Goal: Task Accomplishment & Management: Manage account settings

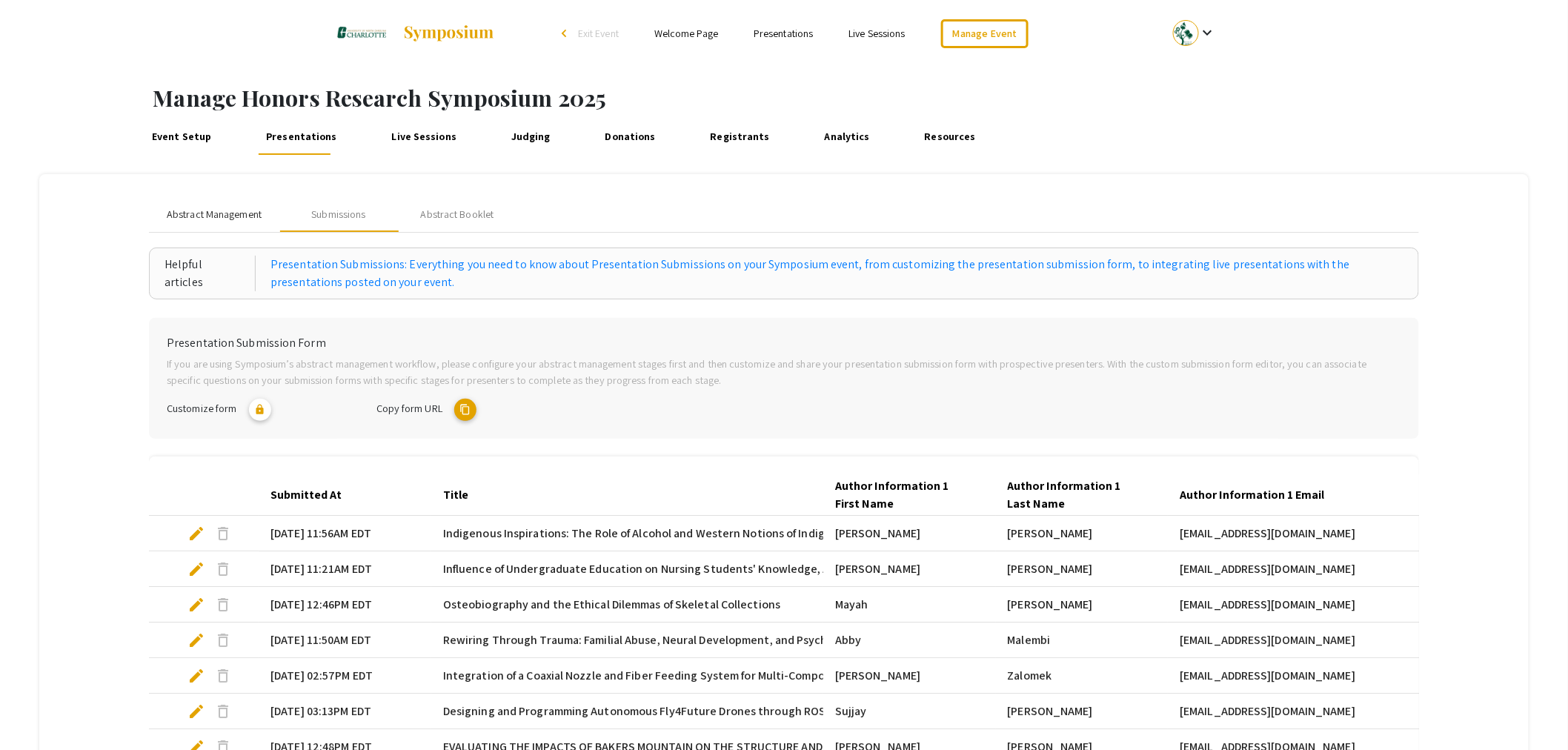
click at [238, 216] on span "Abstract Management" at bounding box center [214, 215] width 95 height 16
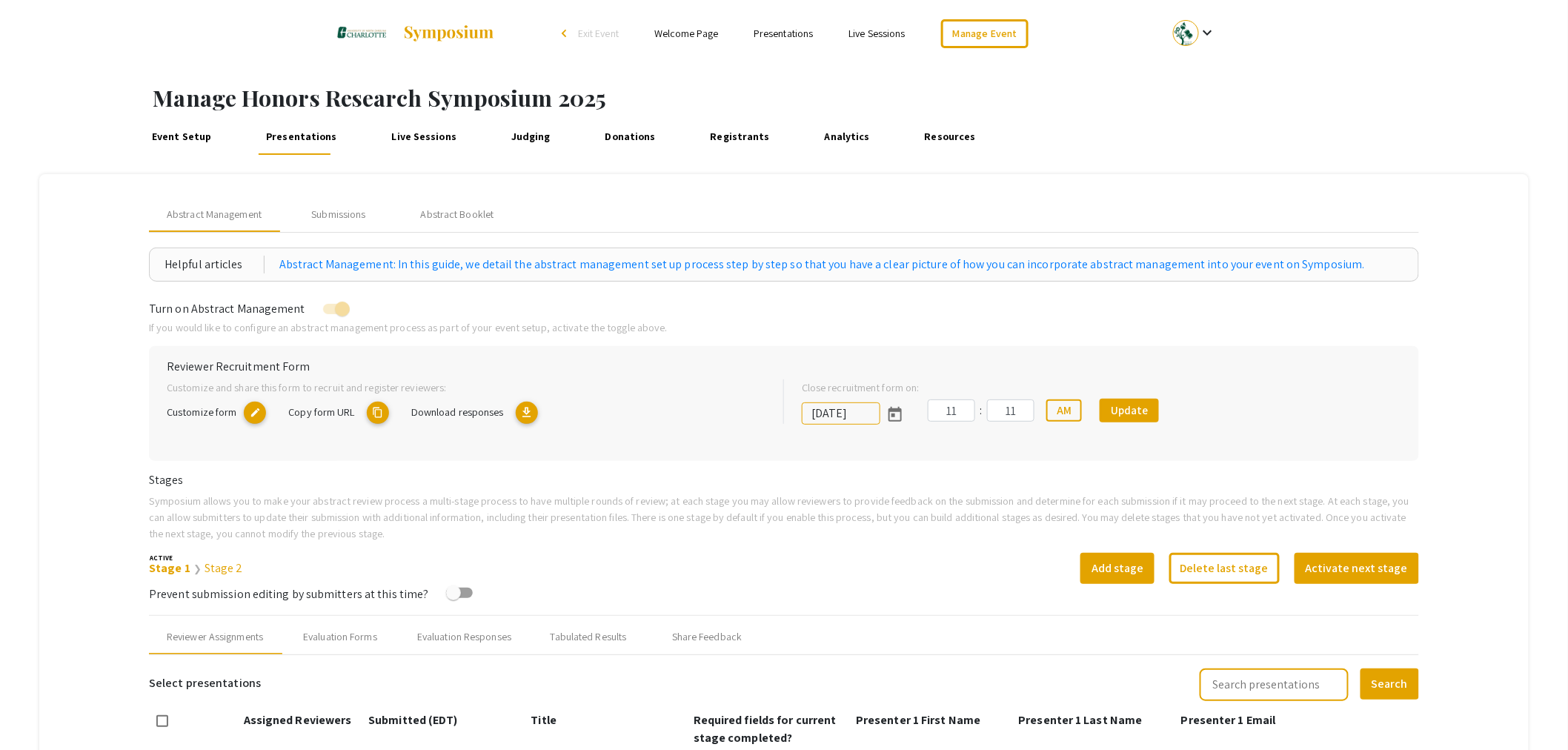
click at [379, 411] on mat-icon "content_copy" at bounding box center [377, 412] width 22 height 22
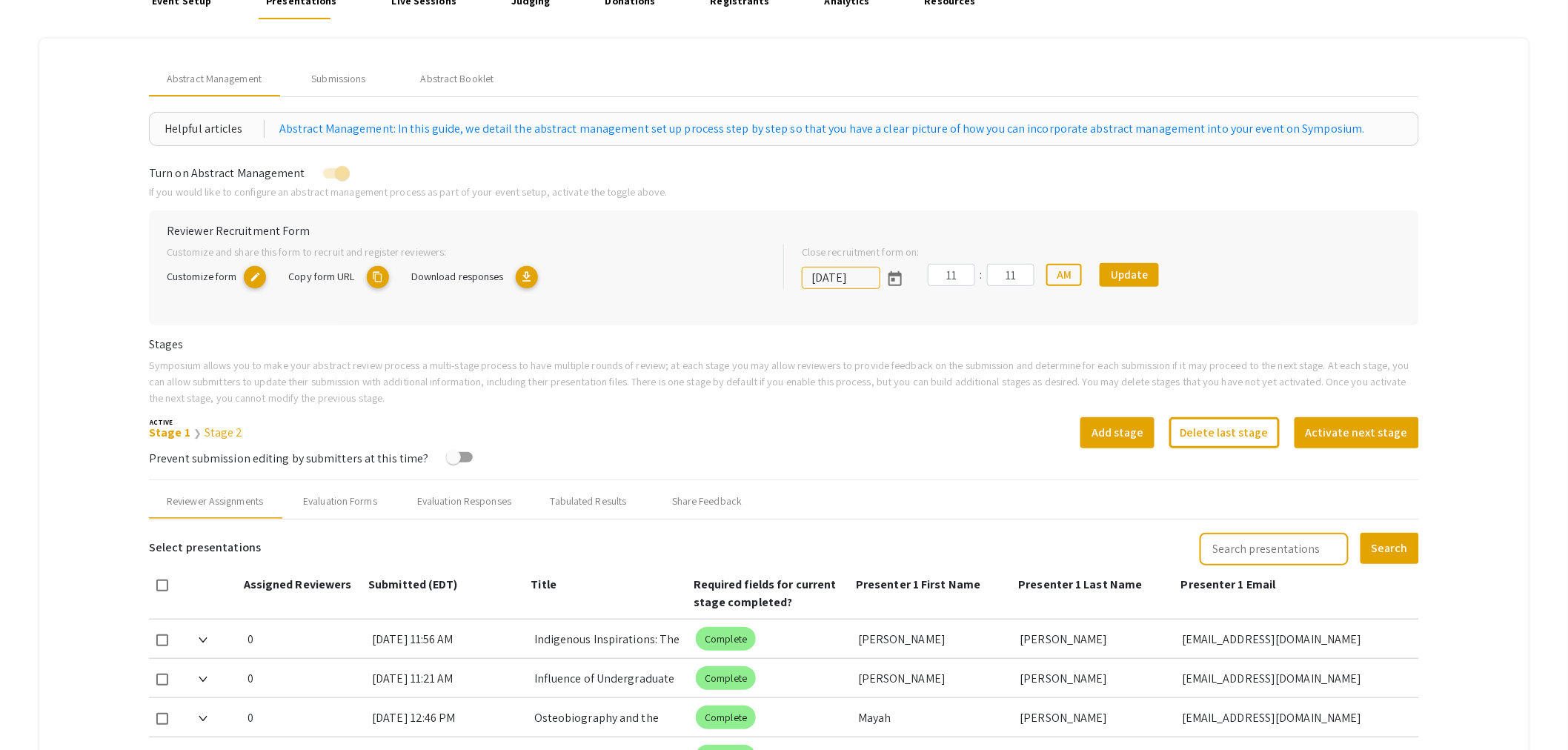
scroll to position [164, 0]
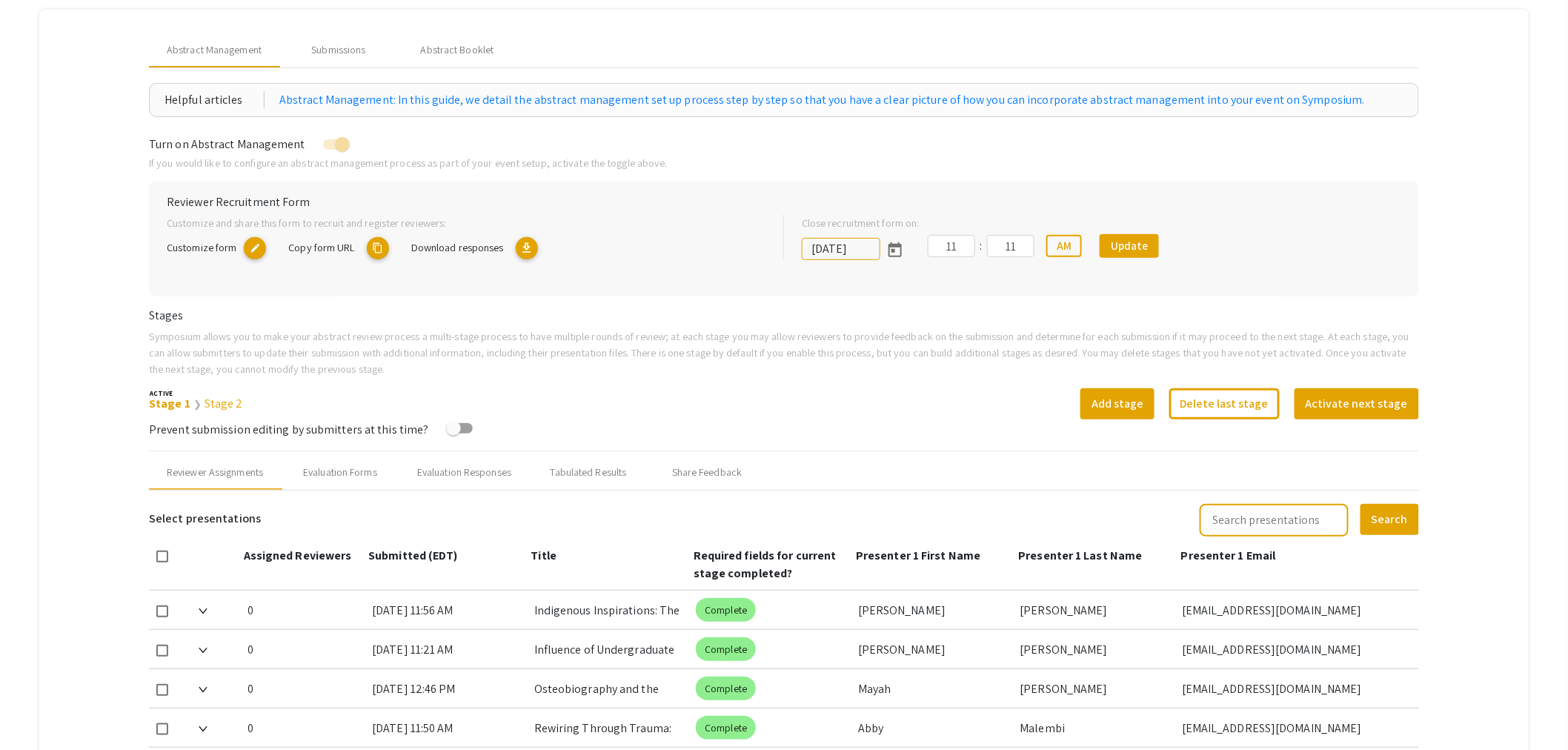
click at [332, 322] on h6 "Stages" at bounding box center [784, 315] width 1271 height 14
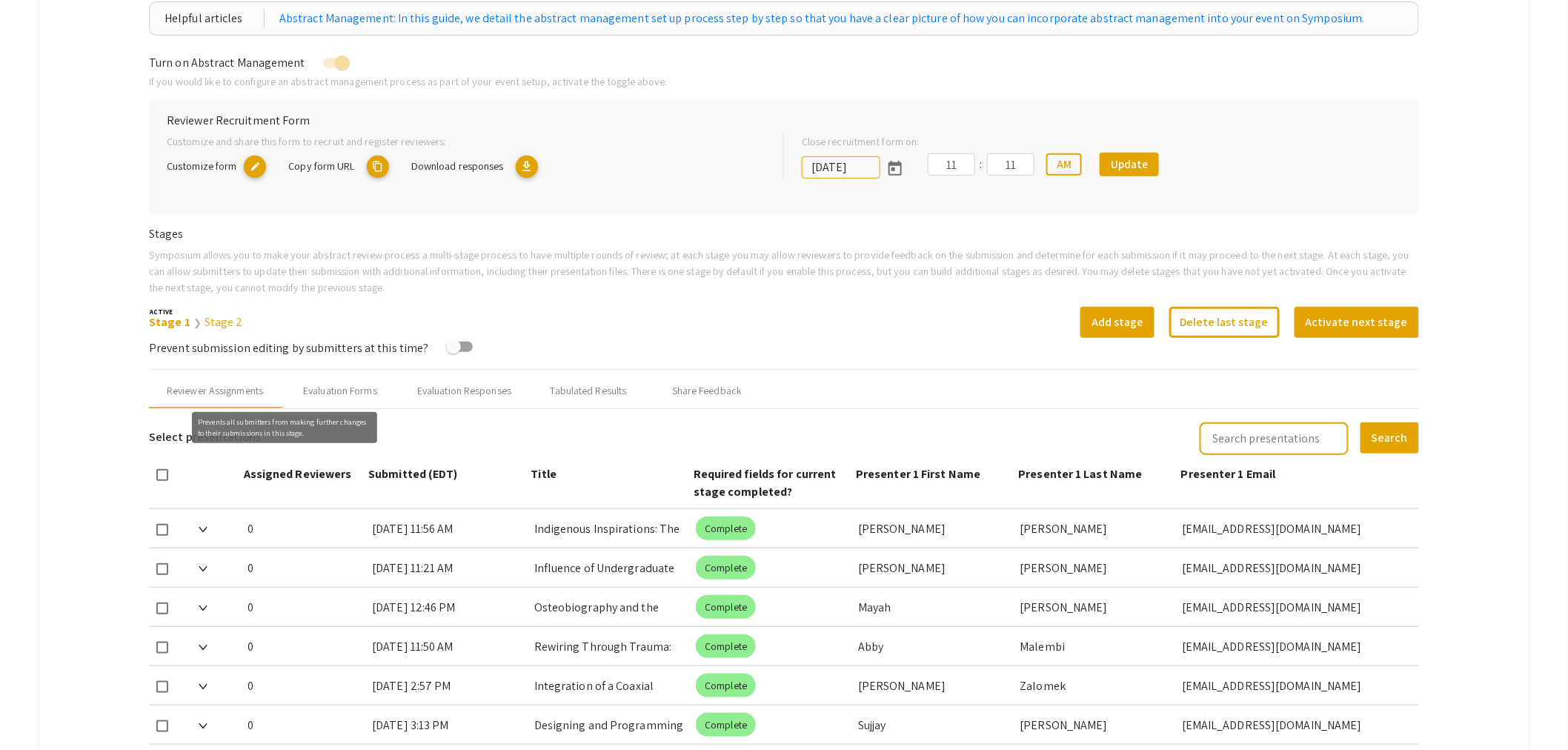
scroll to position [246, 0]
click at [346, 396] on div "Evaluation Forms" at bounding box center [340, 390] width 74 height 16
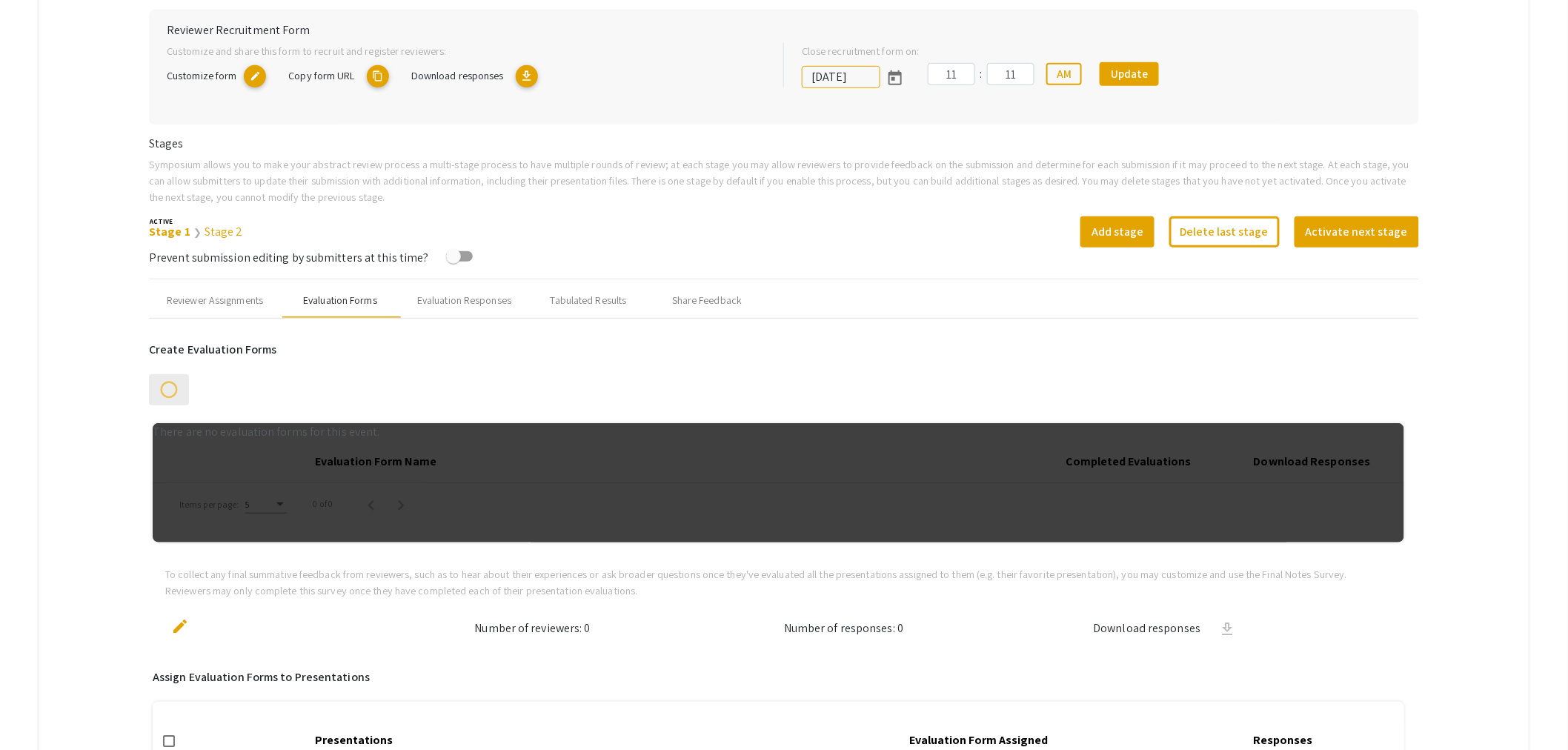
scroll to position [493, 0]
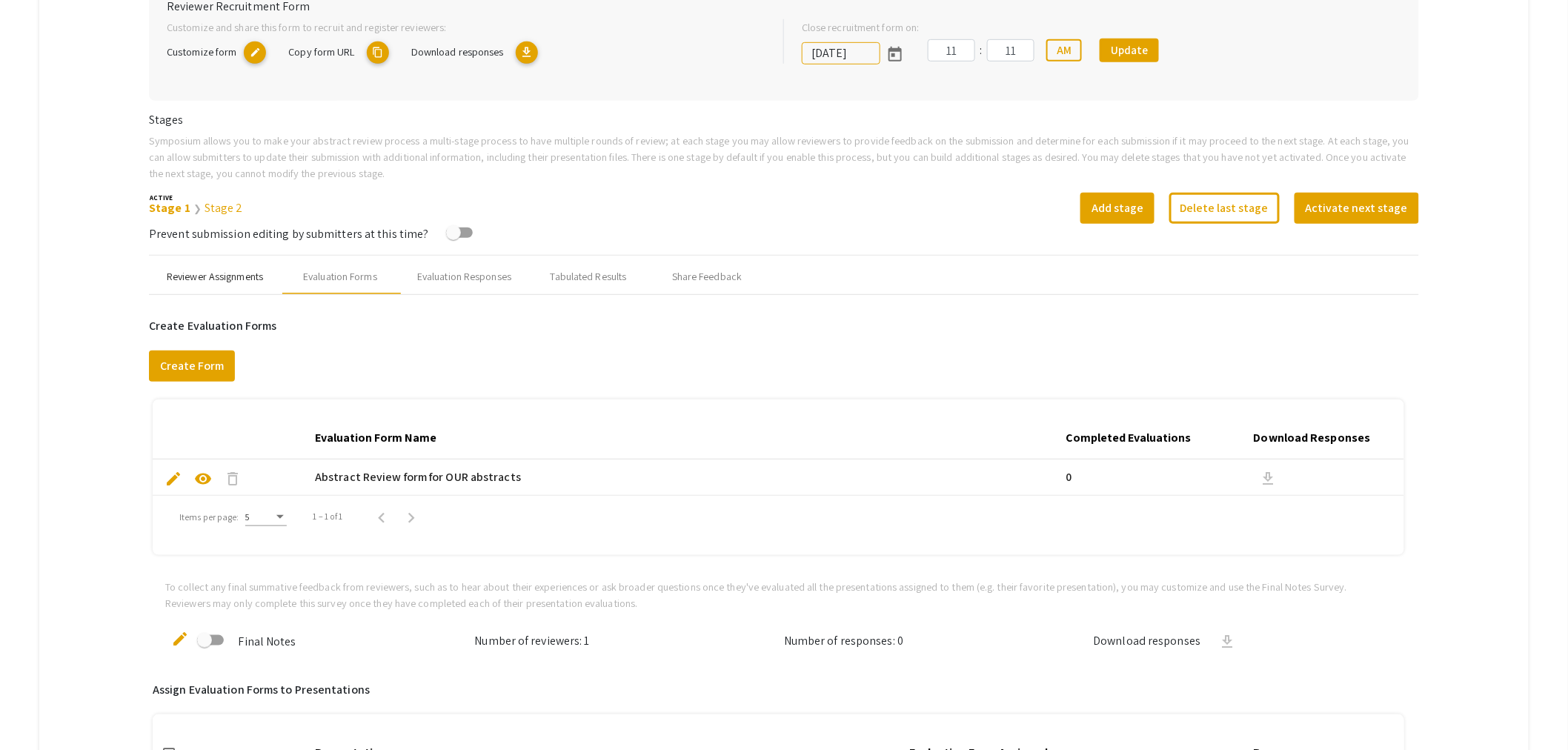
click at [224, 264] on div "Reviewer Assignments" at bounding box center [215, 276] width 132 height 36
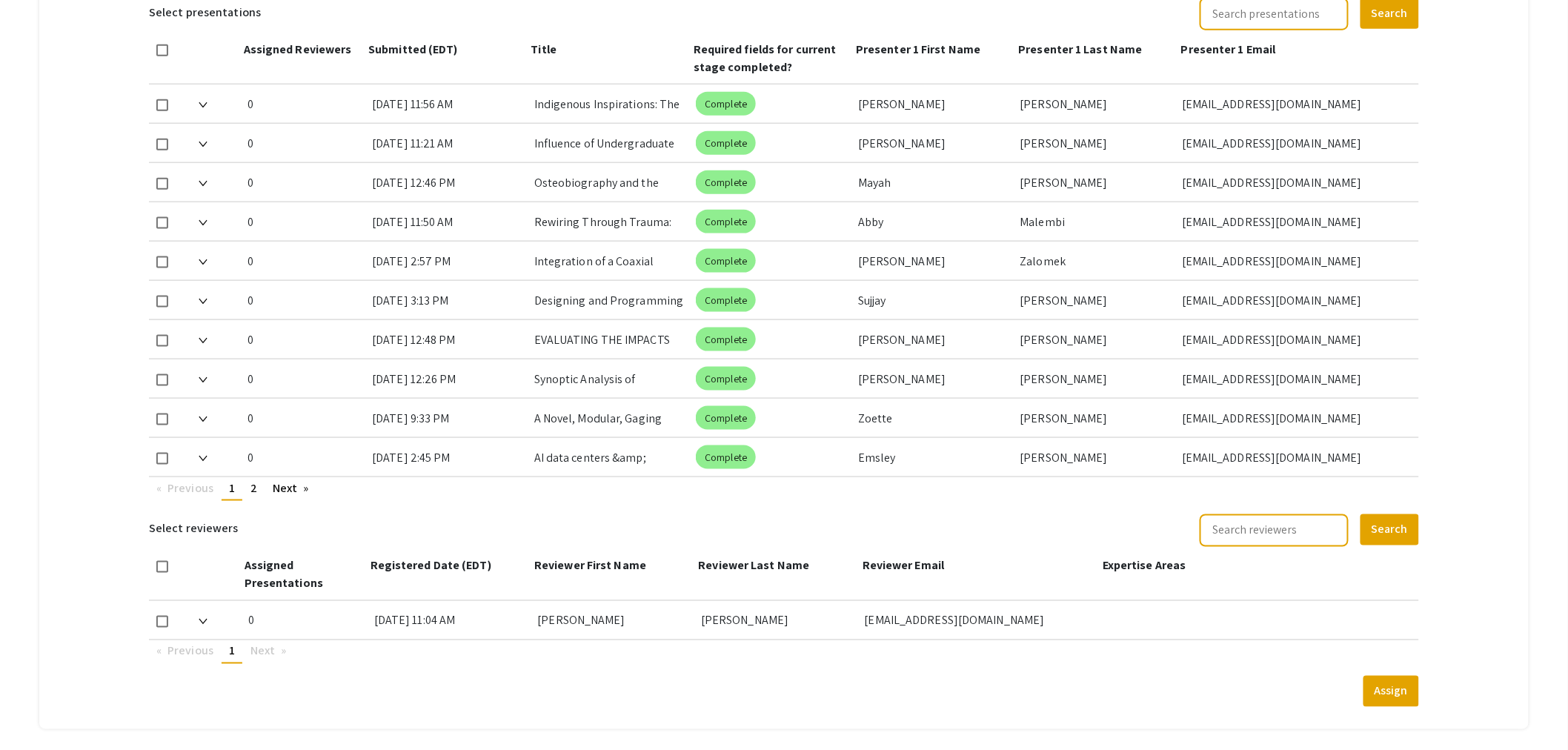
scroll to position [689, 0]
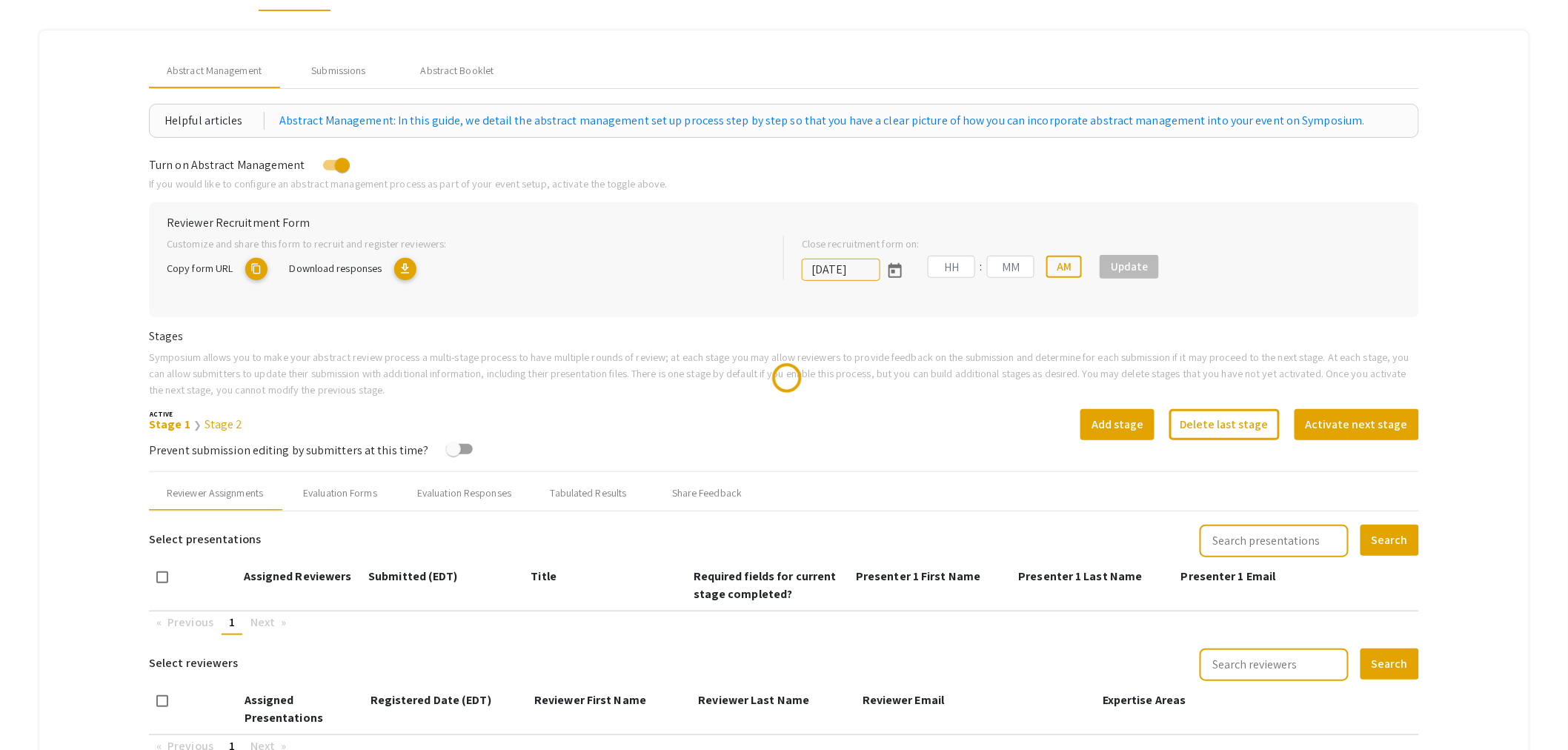
scroll to position [309, 0]
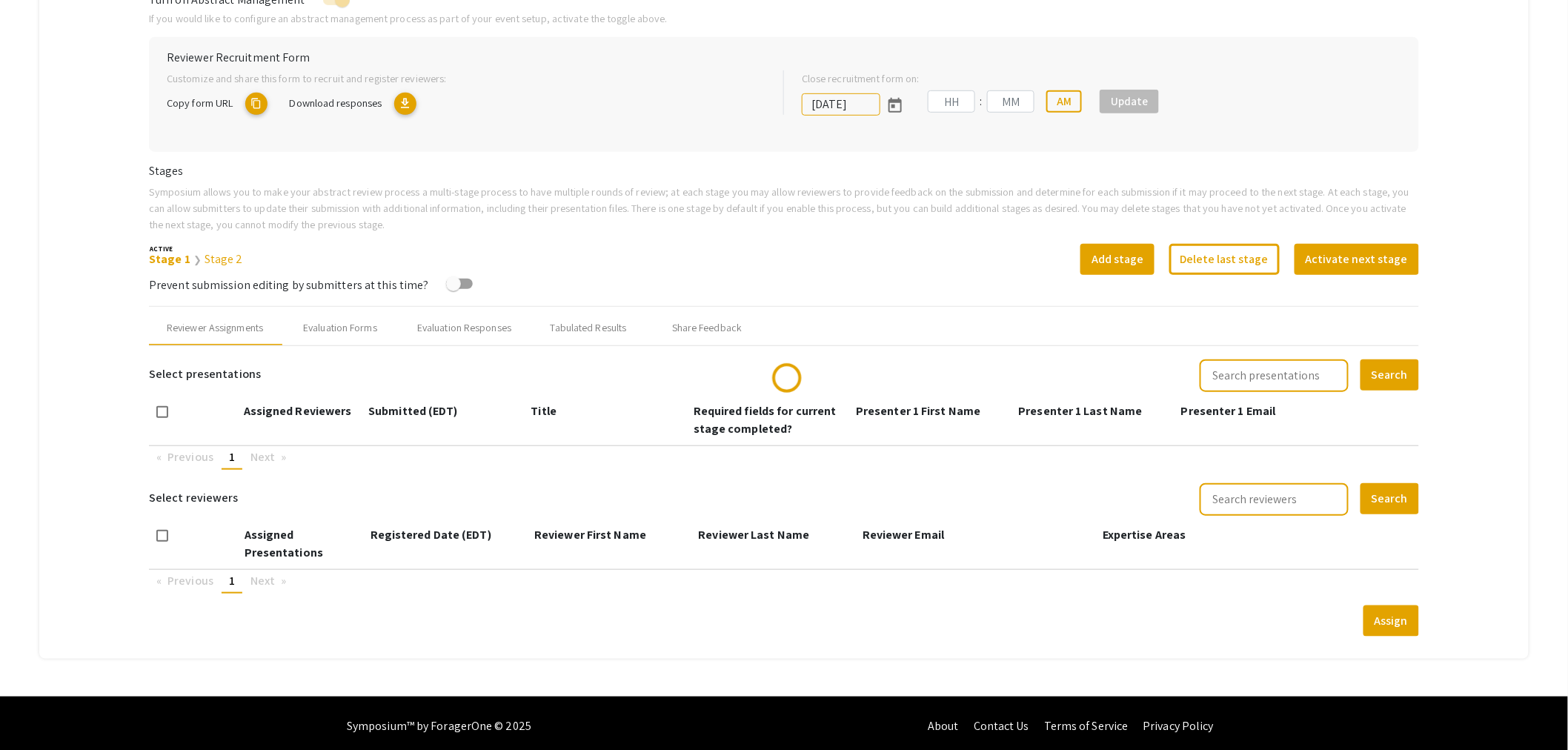
type input "10/19/2025"
type input "11"
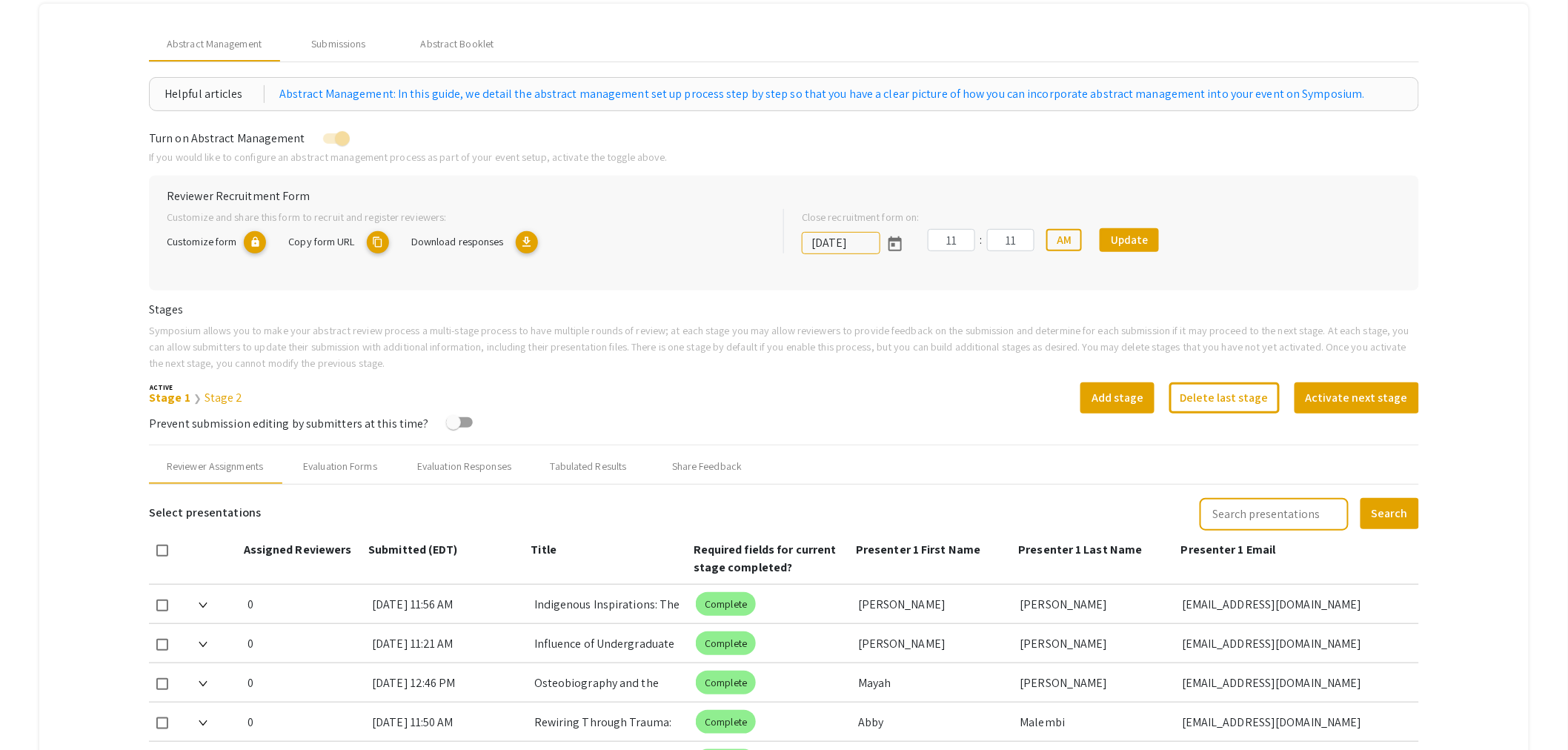
scroll to position [0, 0]
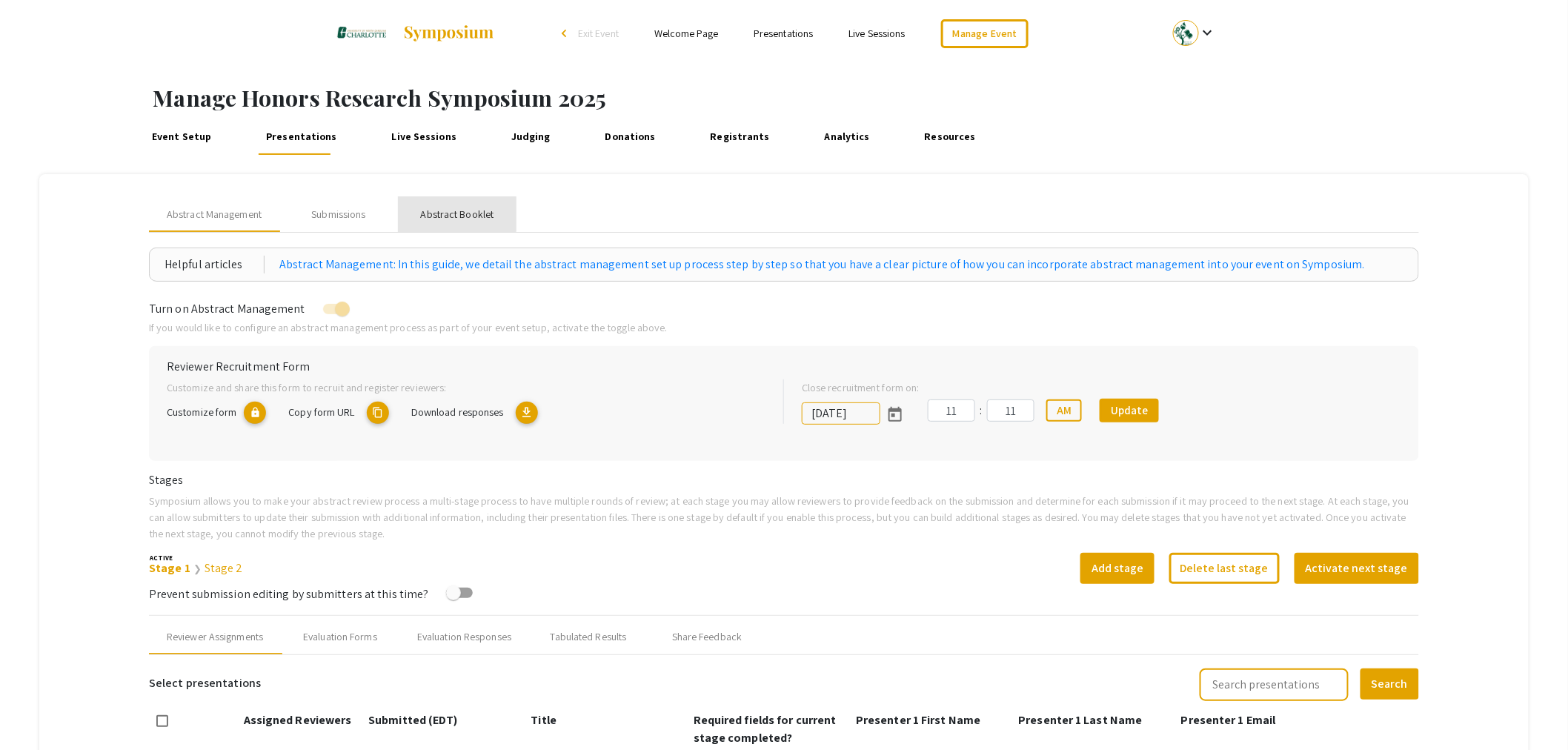
click at [448, 213] on div "Abstract Booklet" at bounding box center [458, 215] width 74 height 16
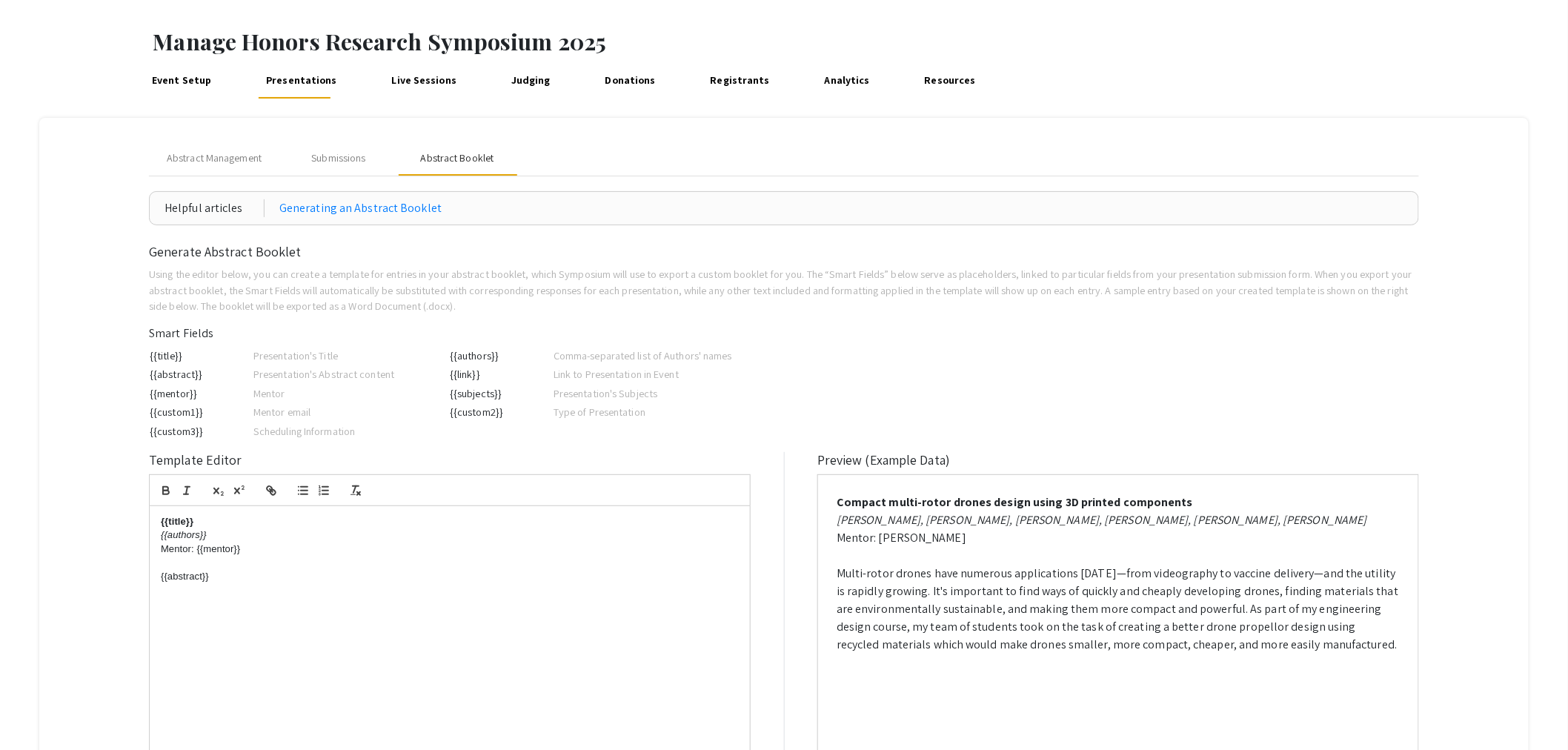
scroll to position [82, 0]
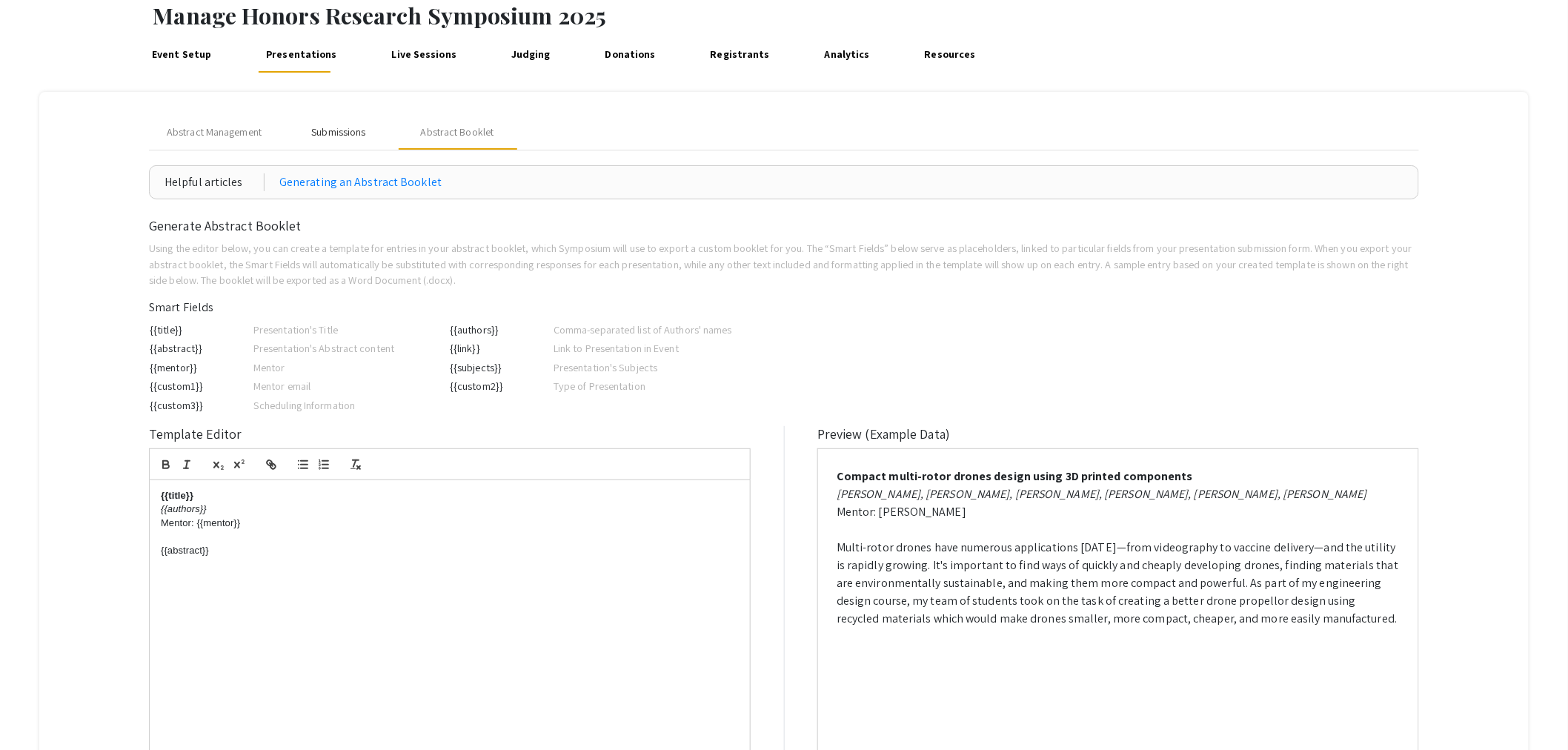
click at [331, 130] on div "Submissions" at bounding box center [339, 132] width 54 height 16
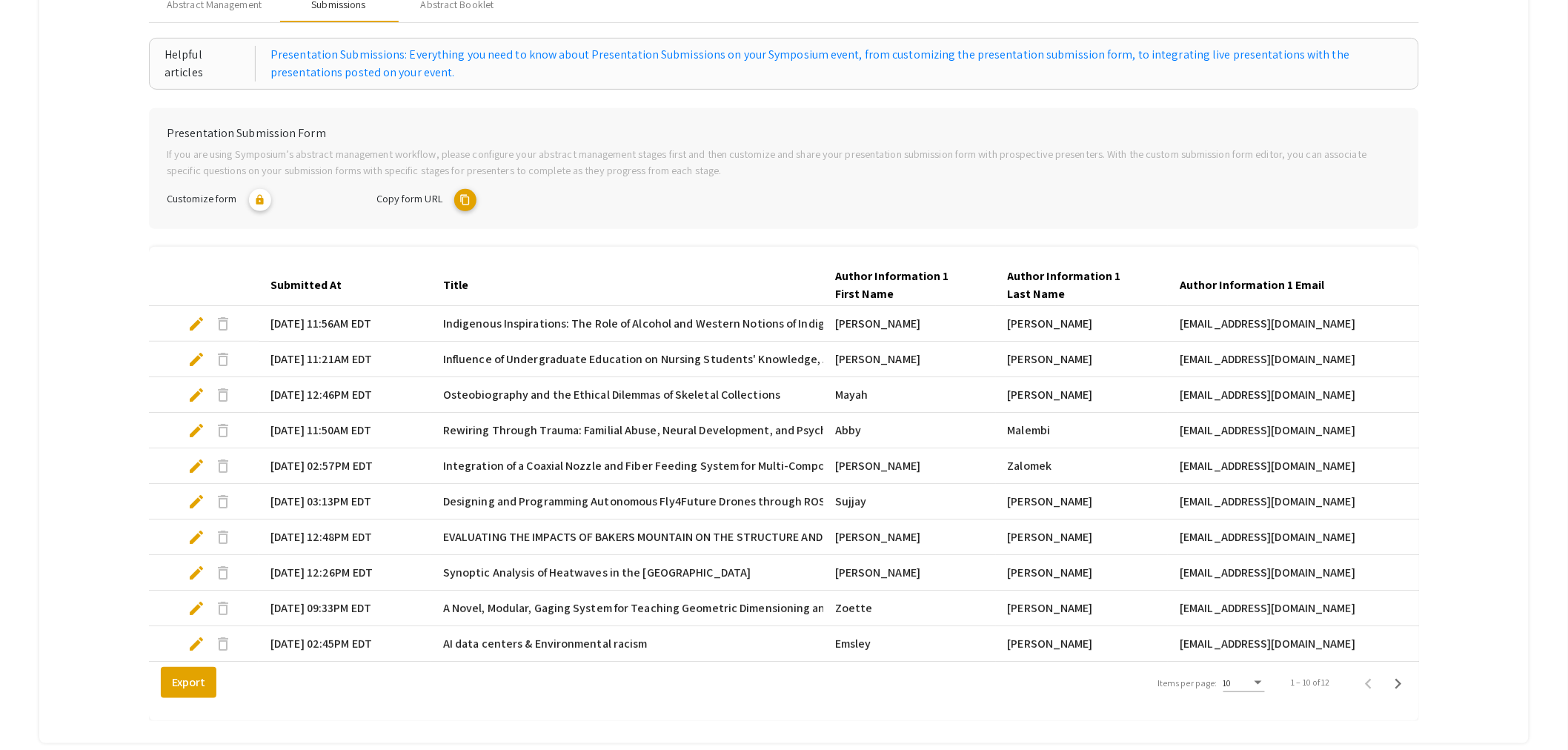
scroll to position [312, 0]
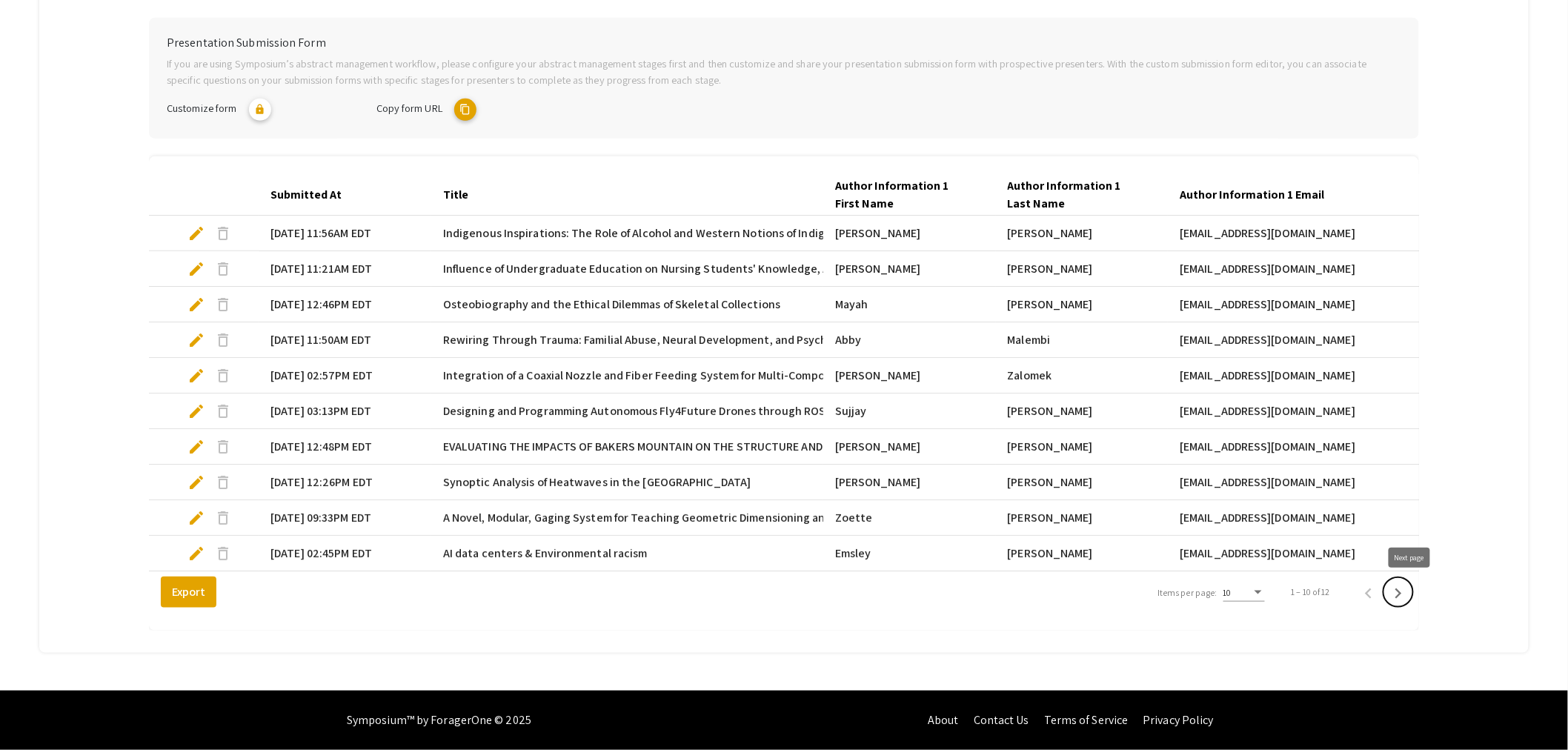
click at [1409, 597] on icon "Next page" at bounding box center [1399, 594] width 21 height 21
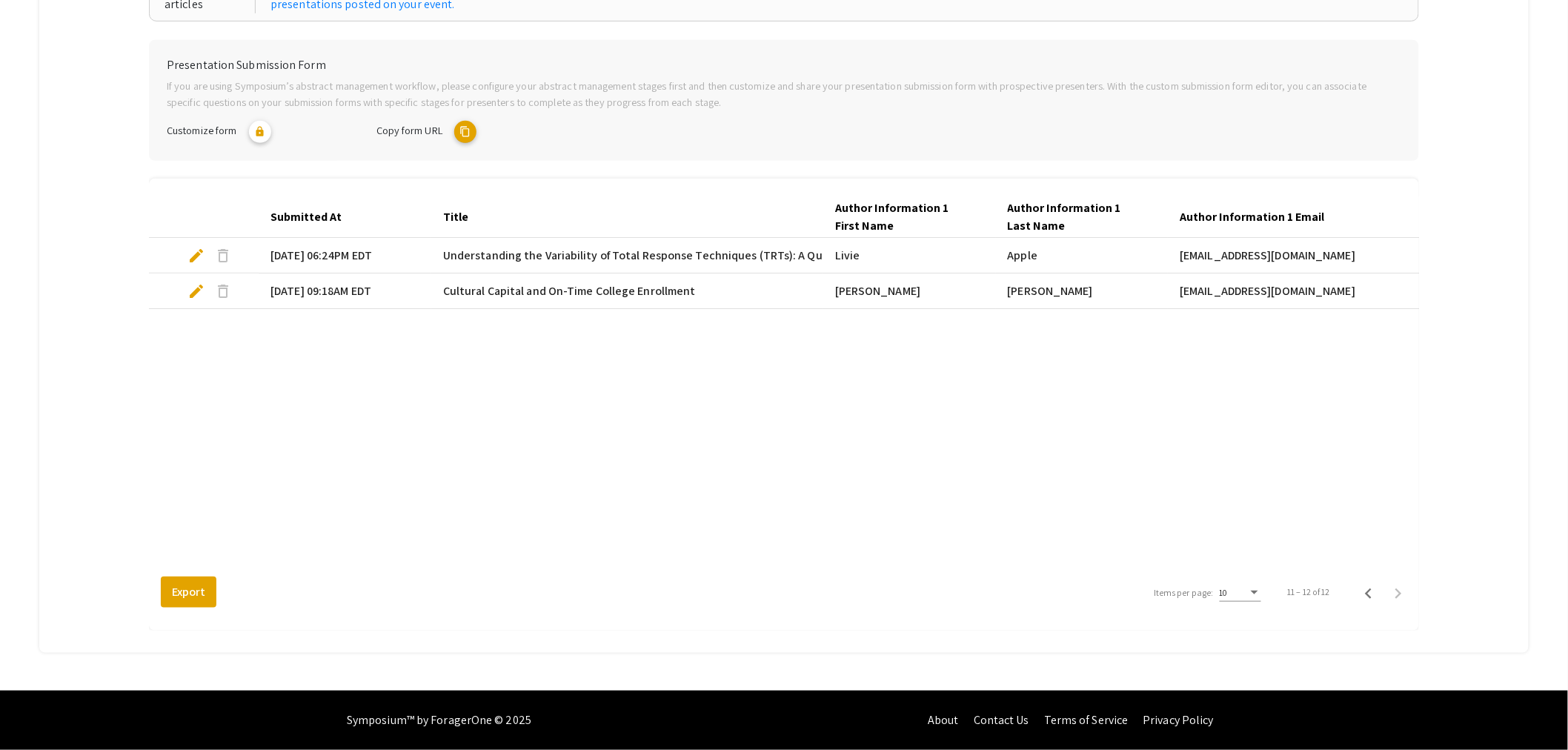
scroll to position [278, 0]
click at [1379, 595] on icon "Previous page" at bounding box center [1369, 594] width 21 height 21
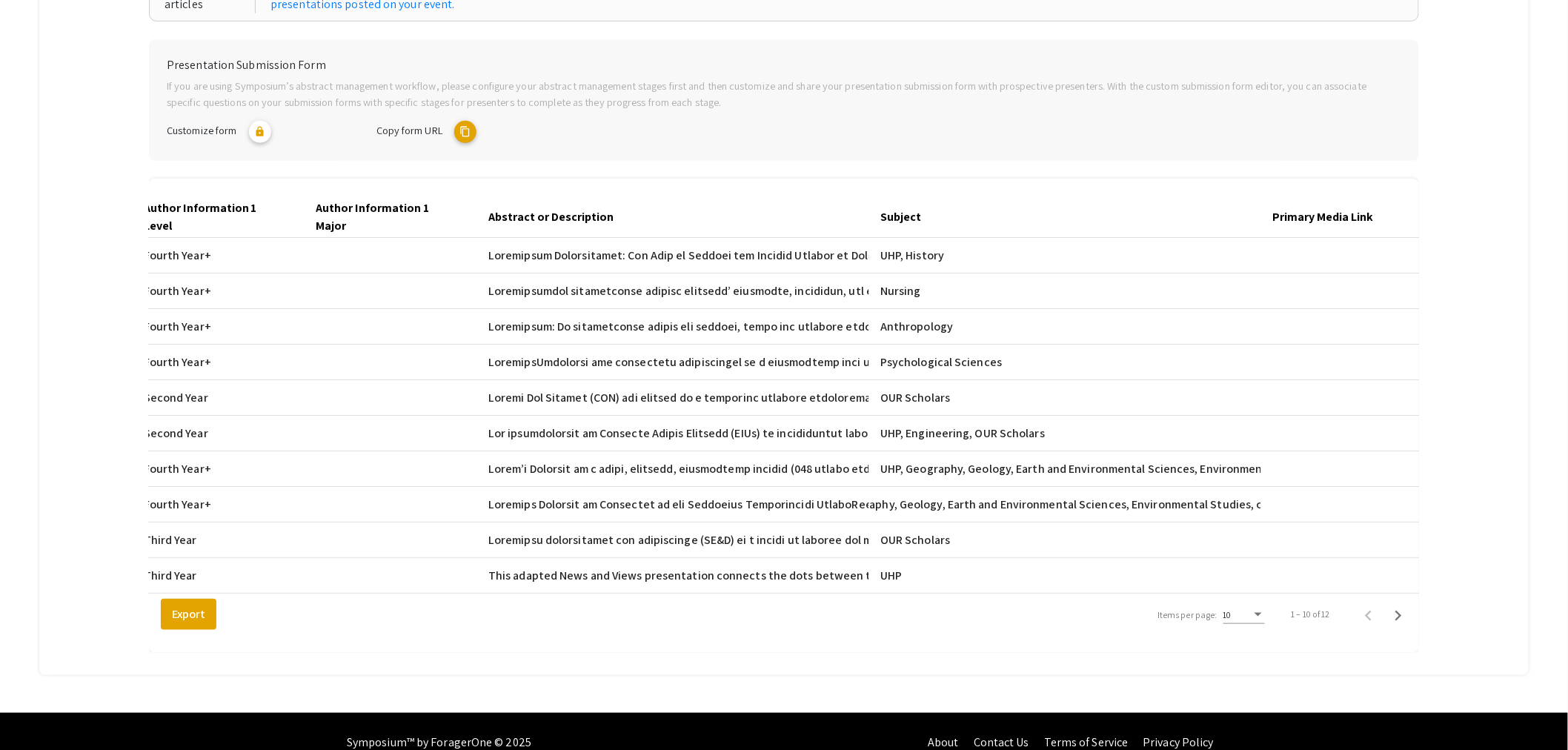
scroll to position [0, 0]
click at [1409, 626] on icon "Next page" at bounding box center [1399, 616] width 21 height 21
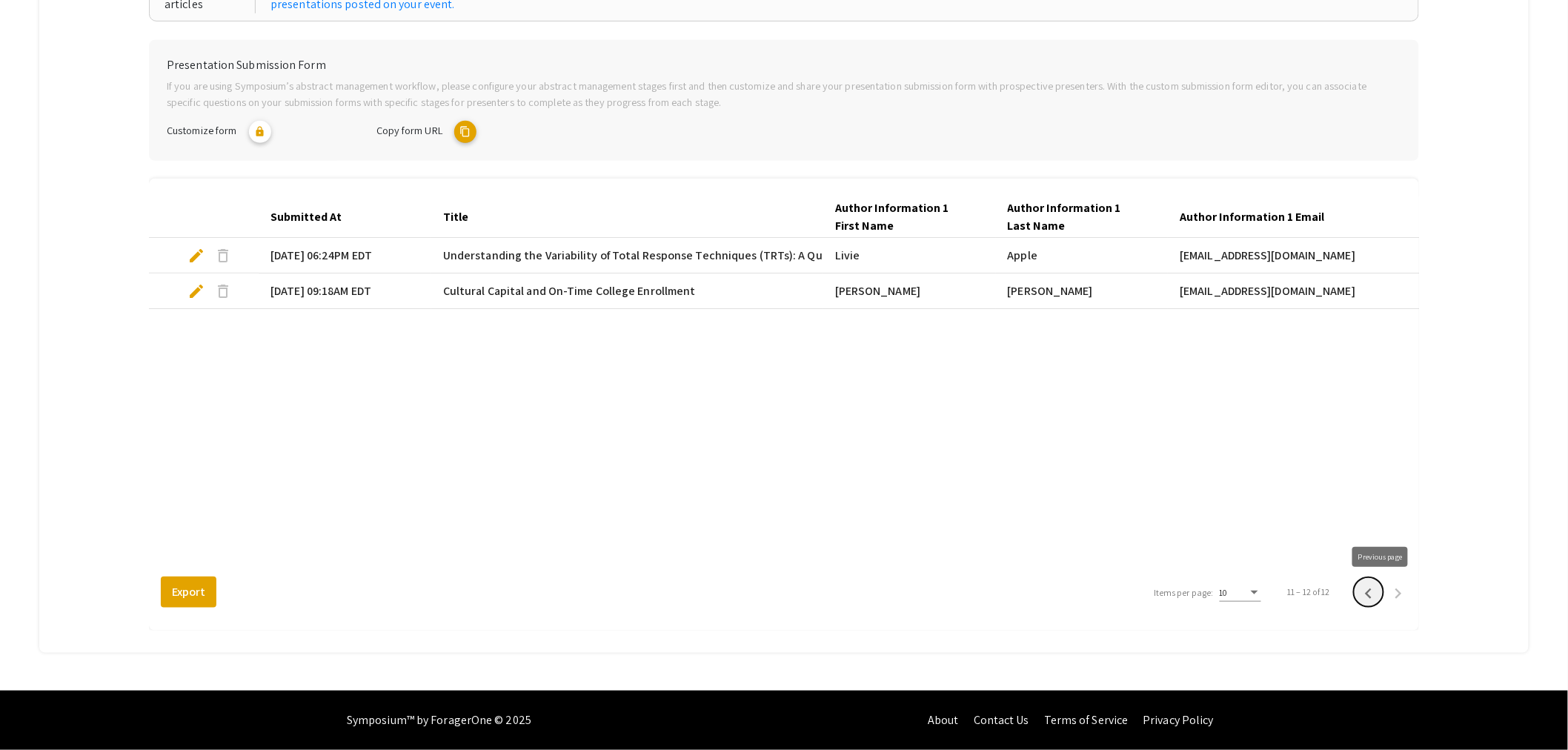
click at [1379, 593] on icon "Previous page" at bounding box center [1369, 594] width 21 height 21
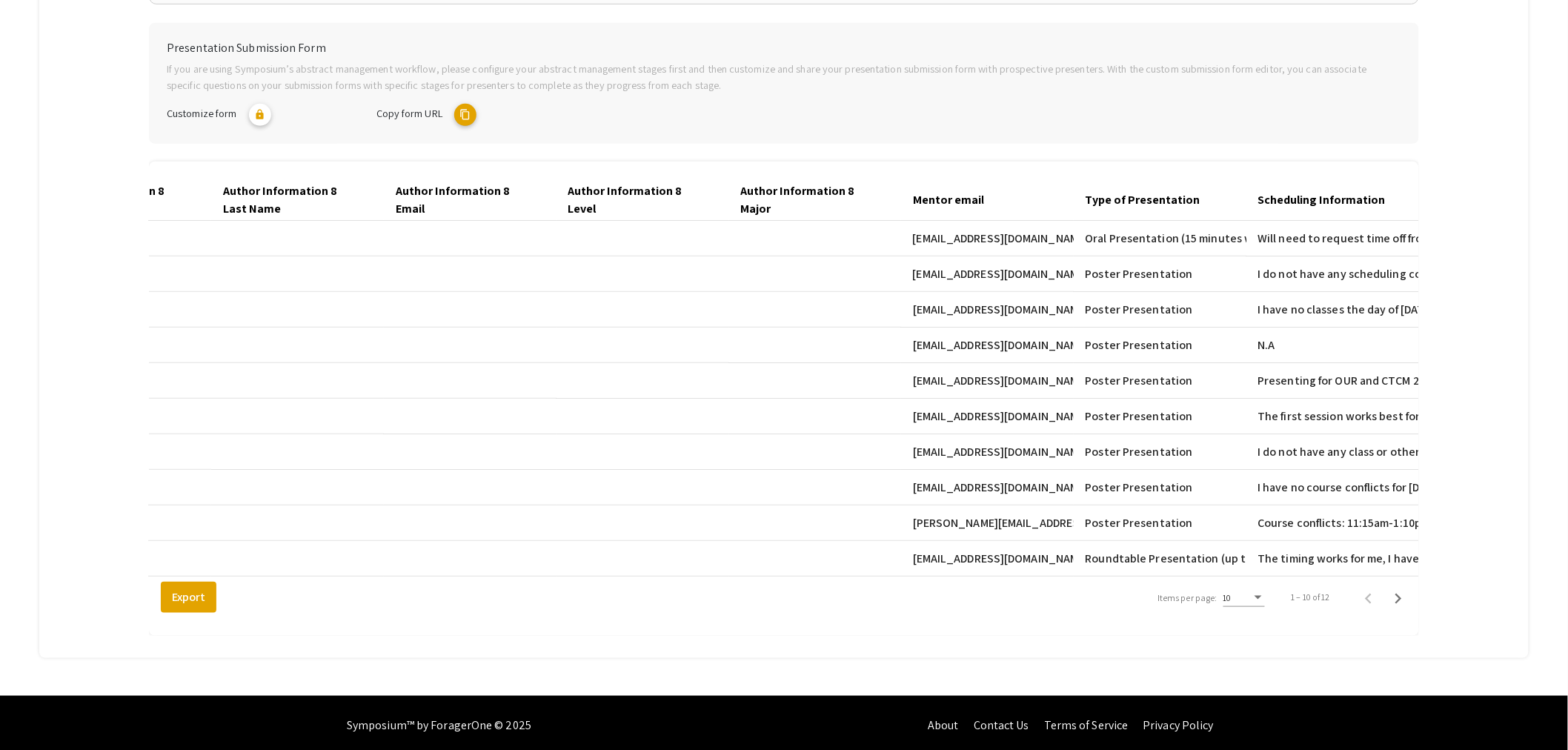
scroll to position [312, 0]
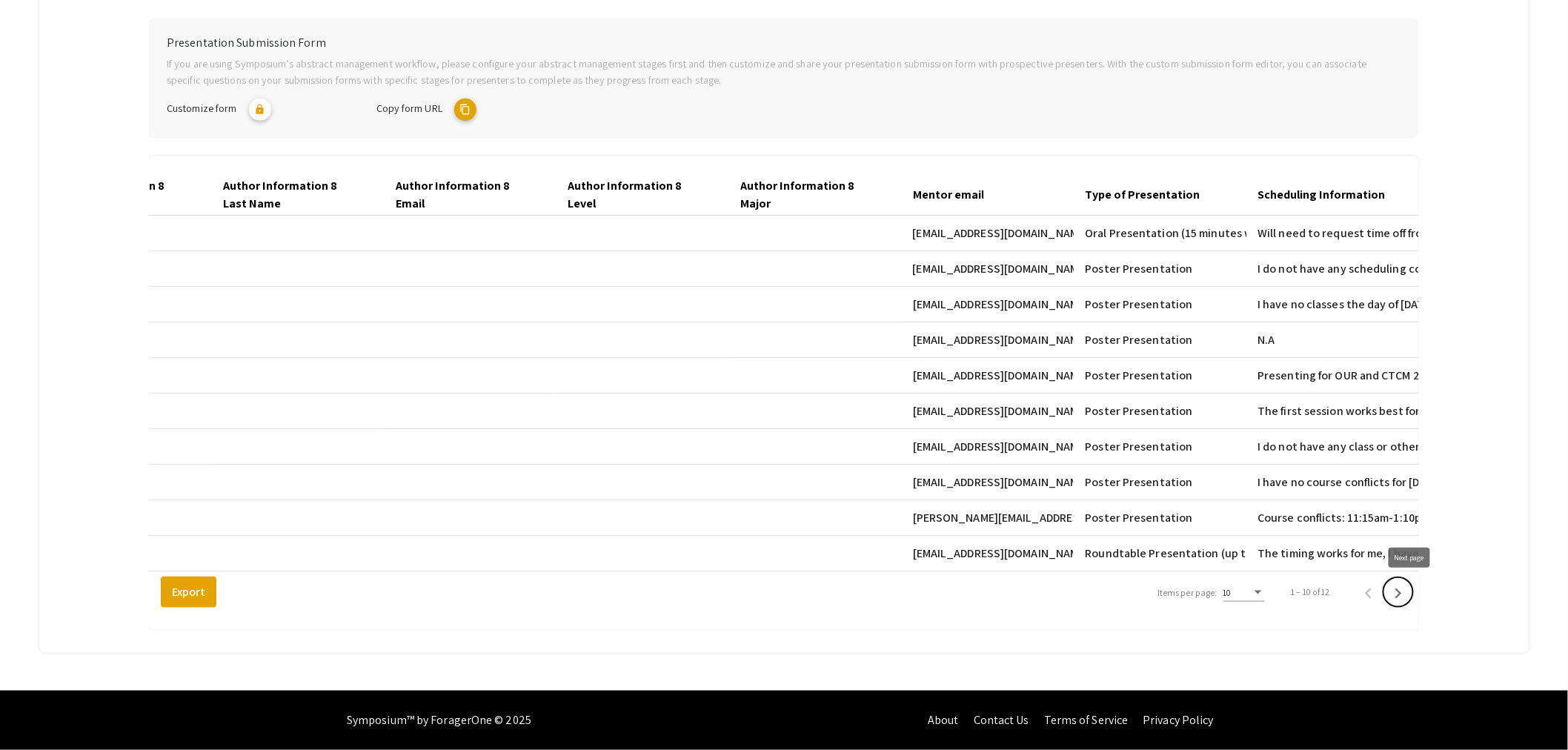
click at [1408, 594] on icon "Next page" at bounding box center [1399, 594] width 21 height 21
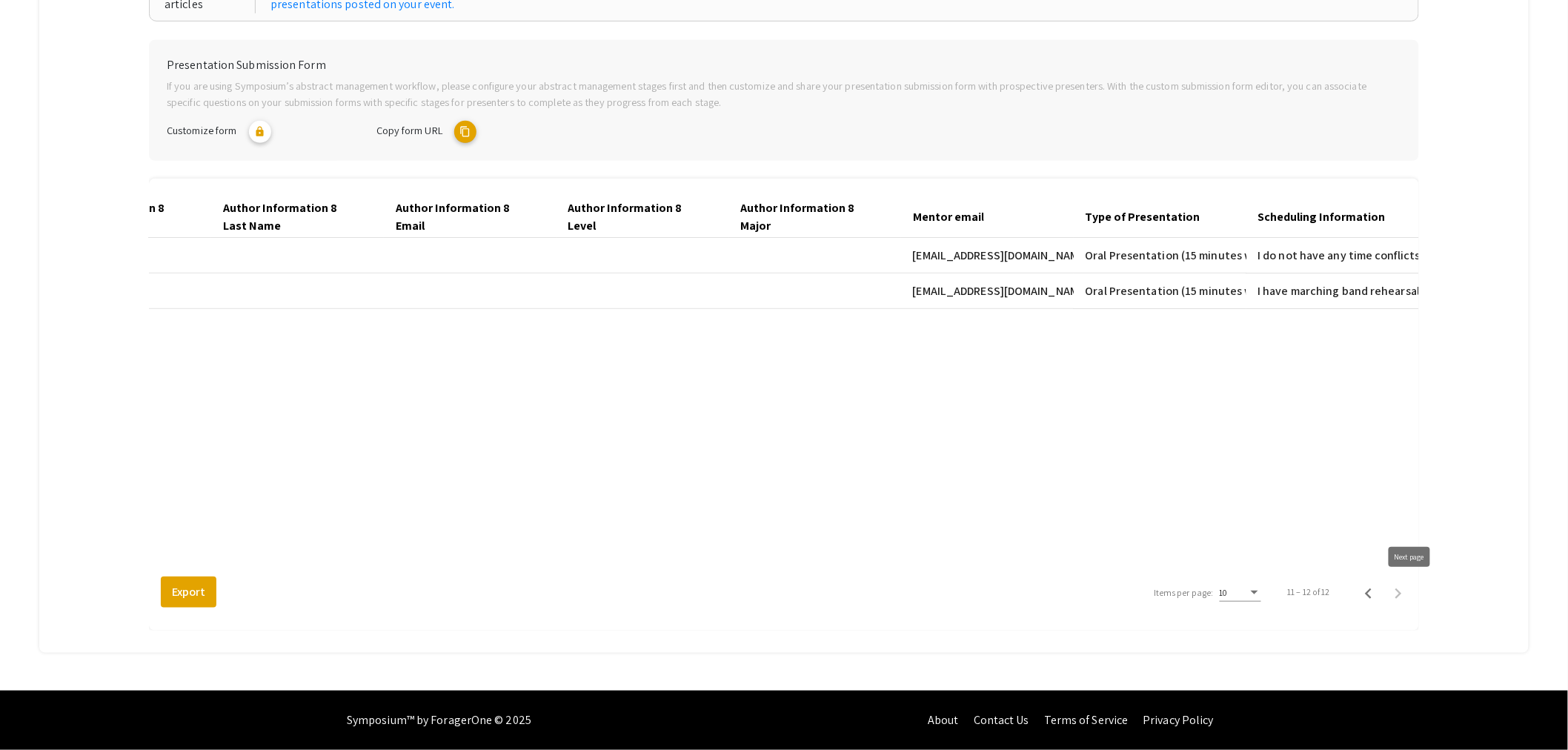
scroll to position [278, 0]
click at [1379, 595] on icon "Previous page" at bounding box center [1369, 594] width 21 height 21
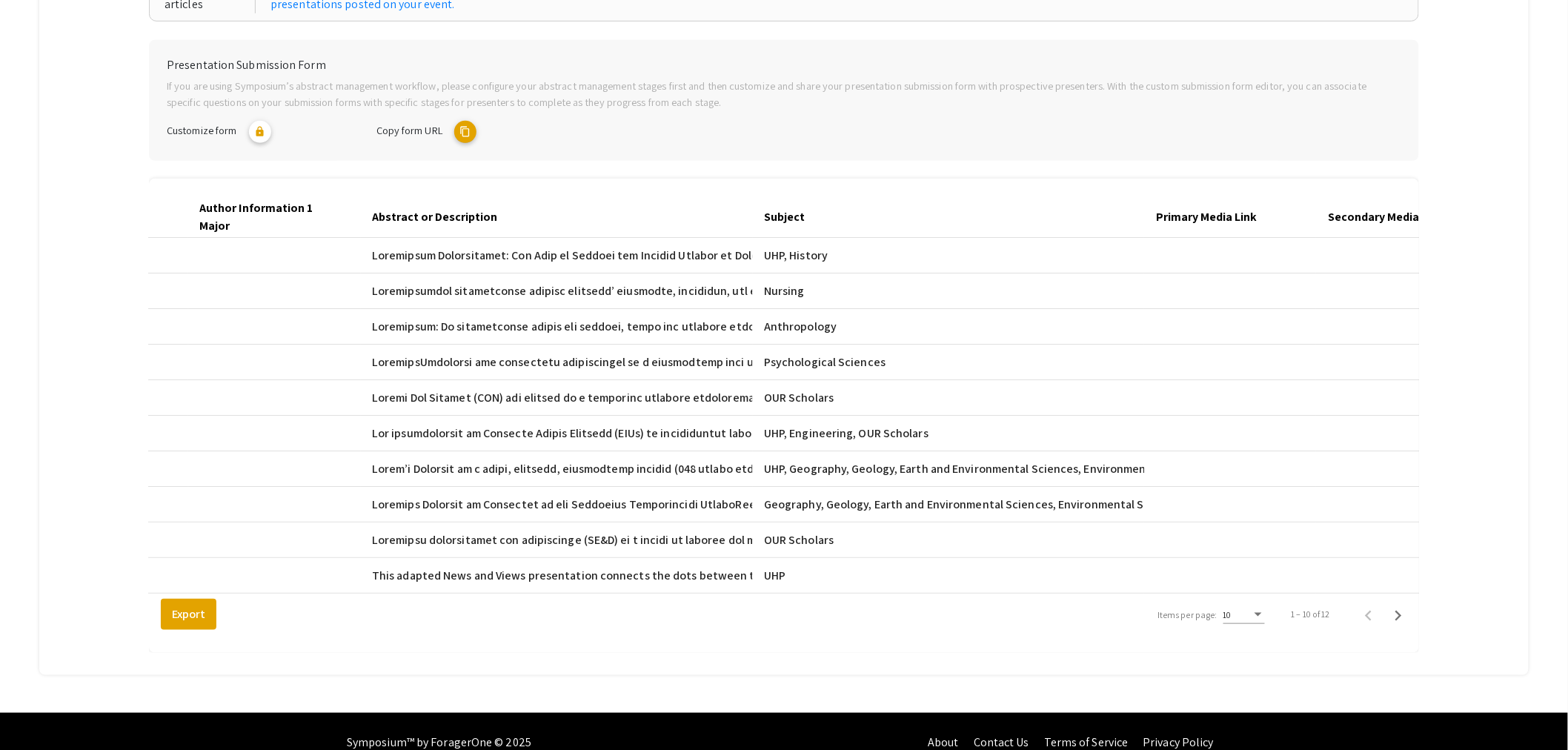
scroll to position [0, 0]
